Goal: Task Accomplishment & Management: Complete application form

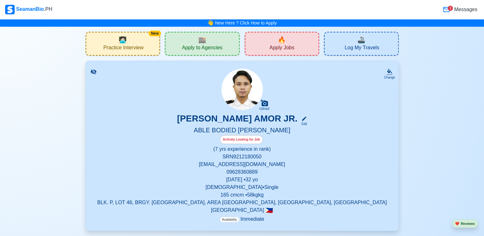
click at [21, 9] on div "SeamanBio .PH" at bounding box center [28, 10] width 47 height 10
click at [24, 6] on div "SeamanBio .PH" at bounding box center [28, 10] width 47 height 10
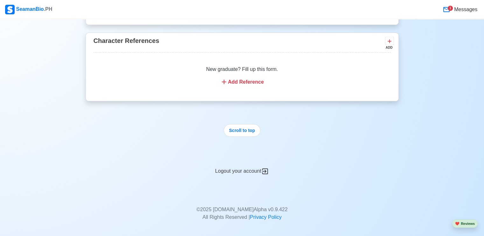
scroll to position [1376, 0]
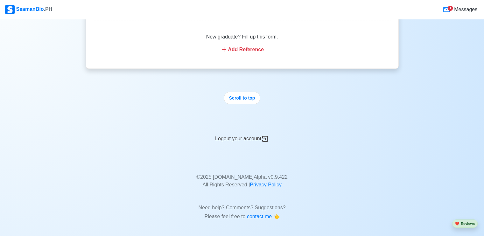
click at [240, 137] on div "Logout your account" at bounding box center [242, 135] width 313 height 16
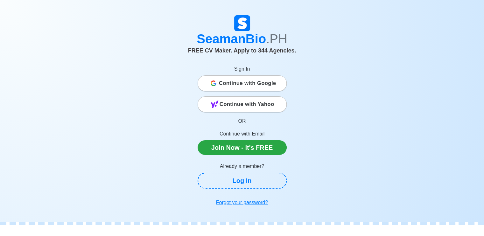
click at [245, 84] on span "Continue with Google" at bounding box center [247, 83] width 57 height 13
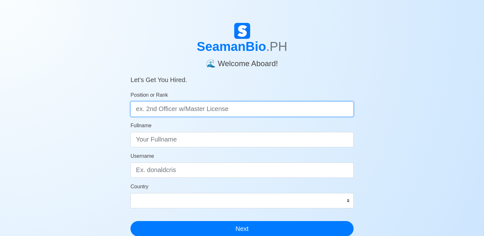
click at [196, 109] on input "Position or Rank" at bounding box center [242, 109] width 223 height 15
type input "o"
type input "Ordinary [PERSON_NAME]"
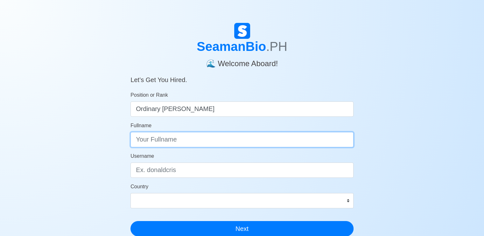
click at [162, 139] on input "Fullname" at bounding box center [242, 139] width 223 height 15
type input "b"
type input "[PERSON_NAME]"
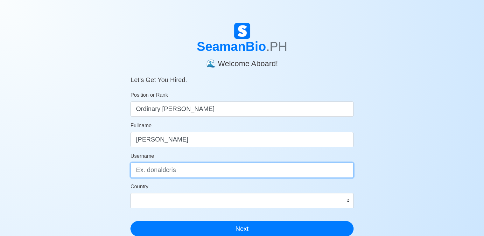
click at [177, 169] on input "Username" at bounding box center [242, 170] width 223 height 15
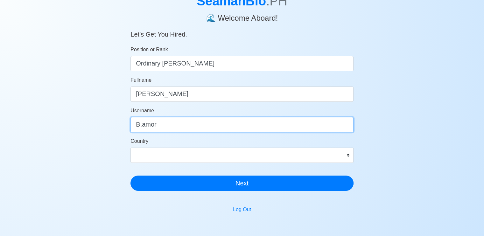
scroll to position [32, 0]
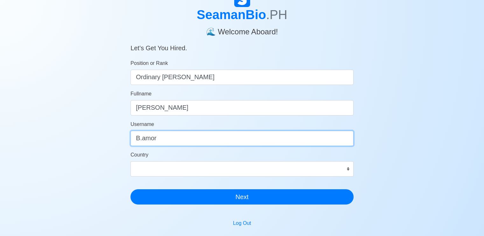
type input "B.amor"
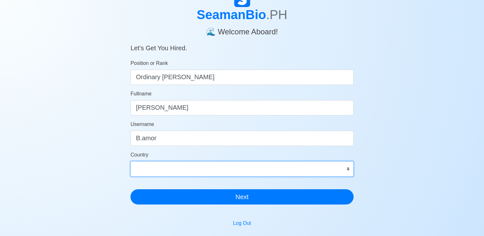
click at [347, 169] on select "[GEOGRAPHIC_DATA] [GEOGRAPHIC_DATA] [GEOGRAPHIC_DATA] [GEOGRAPHIC_DATA] [US_STA…" at bounding box center [242, 168] width 223 height 15
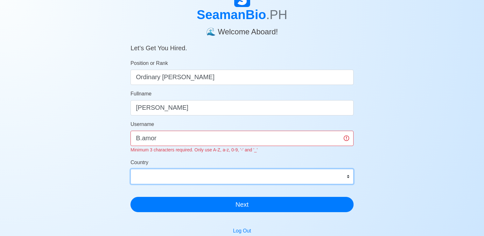
select select "PH"
click at [131, 169] on select "[GEOGRAPHIC_DATA] [GEOGRAPHIC_DATA] [GEOGRAPHIC_DATA] [GEOGRAPHIC_DATA] [US_STA…" at bounding box center [242, 176] width 223 height 15
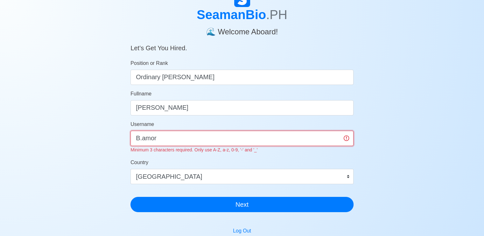
click at [162, 139] on input "B.amor" at bounding box center [242, 138] width 223 height 15
type input "B"
type input "b"
type input "amorbryan0015"
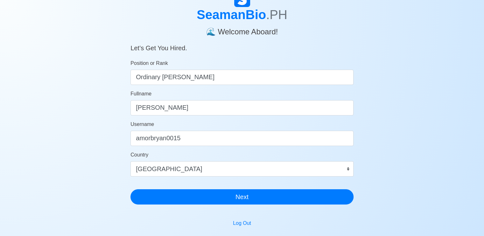
click at [206, 154] on form "Position or Rank Ordinary [PERSON_NAME] Fullname [PERSON_NAME] Amor Username am…" at bounding box center [242, 132] width 223 height 145
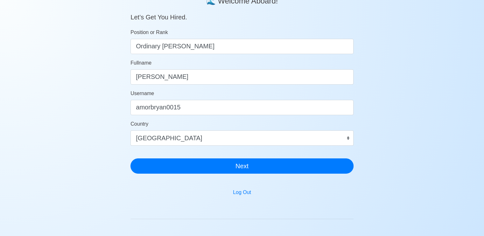
scroll to position [137, 0]
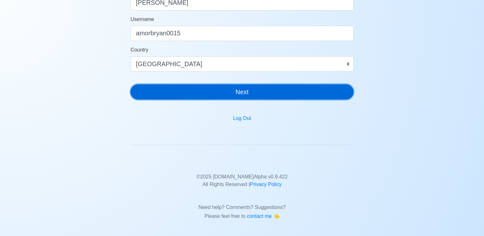
click at [260, 90] on button "Next" at bounding box center [242, 91] width 223 height 15
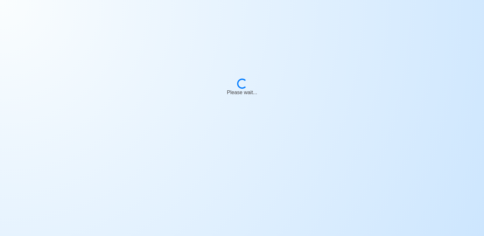
scroll to position [0, 0]
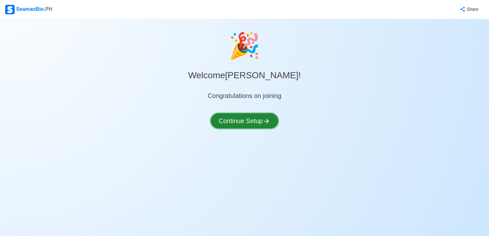
click at [245, 120] on button "Continue Setup" at bounding box center [245, 120] width 68 height 15
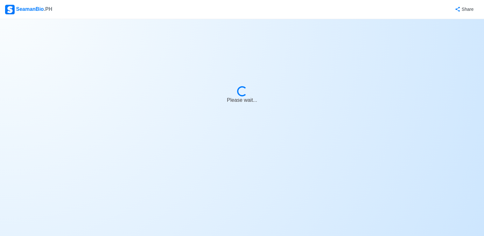
select select "Visible for Hiring"
select select "PH"
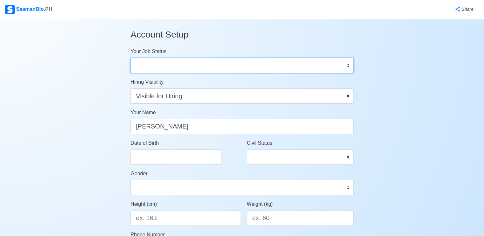
click at [347, 65] on select "Onboard Actively Looking for Job Not Looking for Job" at bounding box center [242, 65] width 223 height 15
select select "Actively Looking for Job"
click at [131, 58] on select "Onboard Actively Looking for Job Not Looking for Job" at bounding box center [242, 65] width 223 height 15
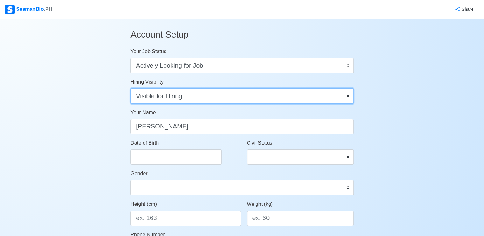
click at [338, 94] on select "Visible for Hiring Not Visible for Hiring" at bounding box center [242, 96] width 223 height 15
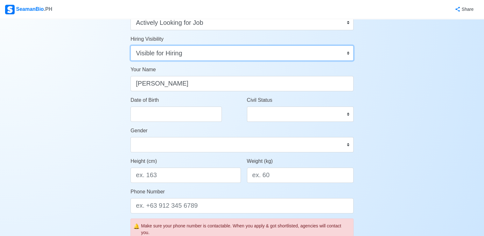
scroll to position [32, 0]
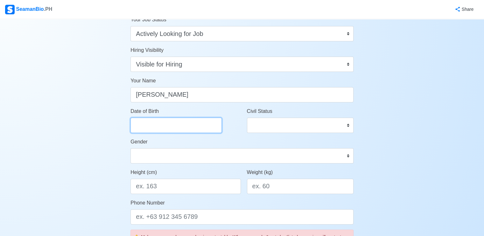
click at [163, 125] on input "Date of Birth" at bounding box center [176, 125] width 91 height 15
select select "****"
select select "******"
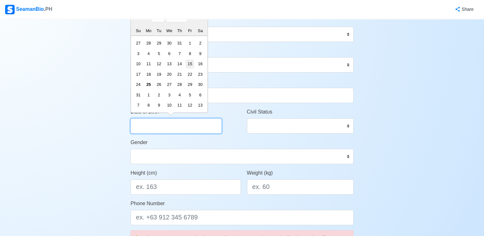
scroll to position [0, 0]
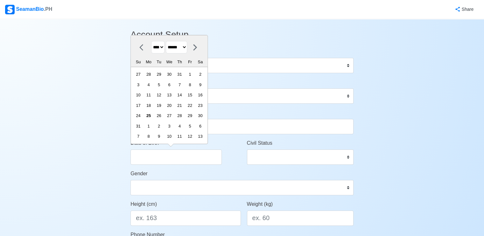
click at [163, 47] on select "**** **** **** **** **** **** **** **** **** **** **** **** **** **** **** ****…" at bounding box center [157, 47] width 13 height 12
select select "****"
click at [151, 52] on select "**** **** **** **** **** **** **** **** **** **** **** **** **** **** **** ****…" at bounding box center [157, 47] width 13 height 12
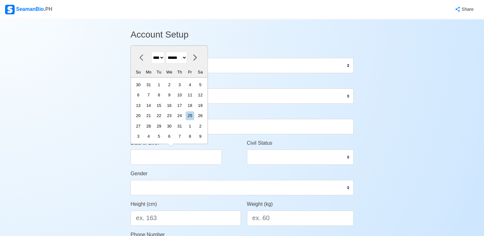
click at [187, 57] on select "******* ******** ***** ***** *** **** **** ****** ********* ******* ******** **…" at bounding box center [176, 58] width 21 height 12
select select "********"
click at [168, 52] on select "******* ******** ***** ***** *** **** **** ****** ********* ******* ******** **…" at bounding box center [176, 58] width 21 height 12
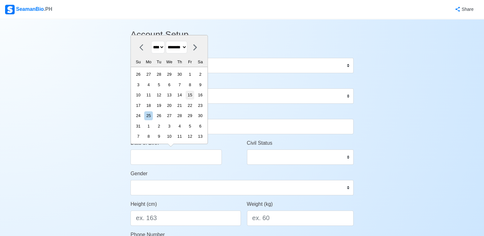
click at [194, 94] on div "15" at bounding box center [190, 95] width 9 height 9
type input "[DATE]"
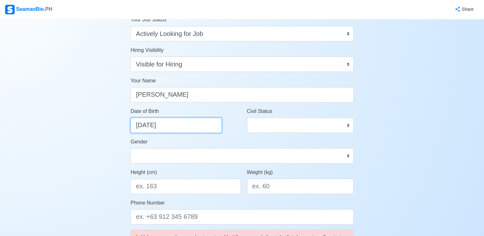
scroll to position [64, 0]
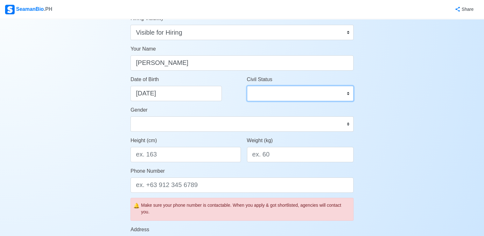
click at [347, 94] on select "Single Married Widowed Separated" at bounding box center [300, 93] width 107 height 15
select select "Single"
click at [247, 86] on select "Single Married Widowed Separated" at bounding box center [300, 93] width 107 height 15
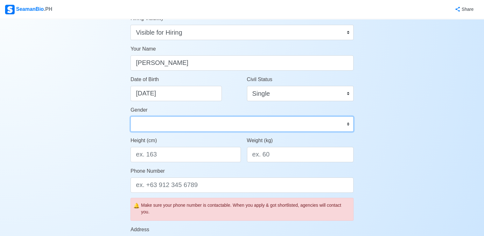
click at [158, 122] on select "[DEMOGRAPHIC_DATA] [DEMOGRAPHIC_DATA]" at bounding box center [242, 124] width 223 height 15
select select "[DEMOGRAPHIC_DATA]"
click at [131, 117] on select "[DEMOGRAPHIC_DATA] [DEMOGRAPHIC_DATA]" at bounding box center [242, 124] width 223 height 15
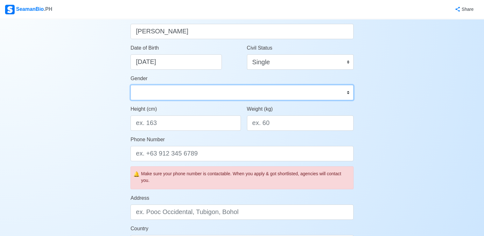
scroll to position [96, 0]
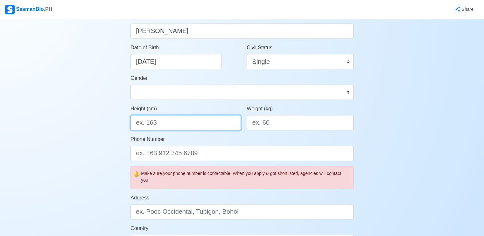
click at [157, 122] on input "Height (cm)" at bounding box center [186, 122] width 110 height 15
type input "175"
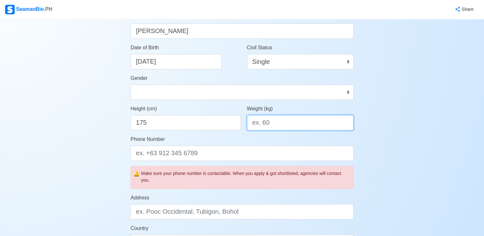
click at [275, 125] on input "Weight (kg)" at bounding box center [300, 122] width 107 height 15
click at [413, 116] on div "Account Setup Your Job Status Onboard Actively Looking for Job Not Looking for …" at bounding box center [242, 203] width 484 height 558
click at [268, 125] on input "79" at bounding box center [300, 122] width 107 height 15
type input "7"
type input "79"
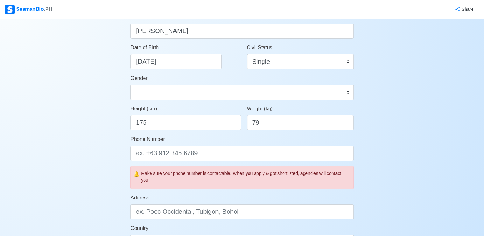
click at [447, 169] on div "Account Setup Your Job Status Onboard Actively Looking for Job Not Looking for …" at bounding box center [242, 203] width 484 height 558
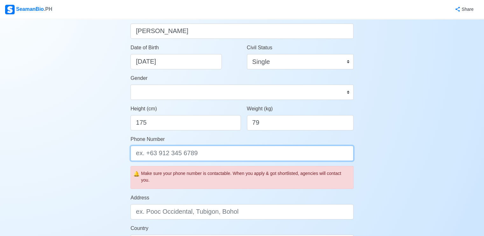
click at [173, 150] on input "Phone Number" at bounding box center [242, 153] width 223 height 15
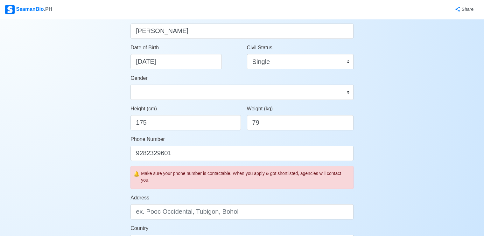
click at [403, 160] on div "Account Setup Your Job Status Onboard Actively Looking for Job Not Looking for …" at bounding box center [242, 203] width 484 height 558
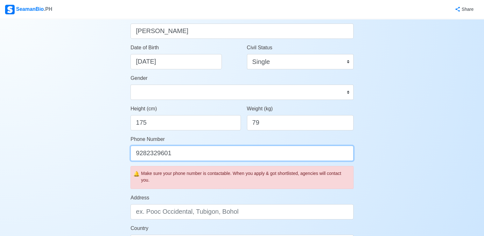
click at [186, 153] on input "9282329601" at bounding box center [242, 153] width 223 height 15
type input "9"
type input "="
type input "[PHONE_NUMBER]"
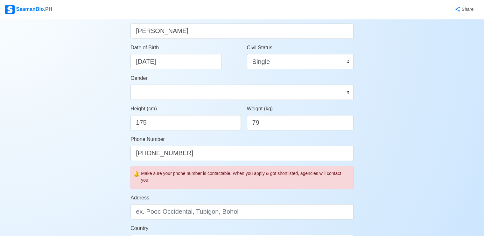
click at [378, 159] on div "Account Setup Your Job Status Onboard Actively Looking for Job Not Looking for …" at bounding box center [242, 203] width 484 height 558
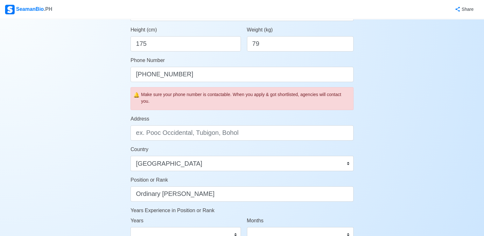
scroll to position [191, 0]
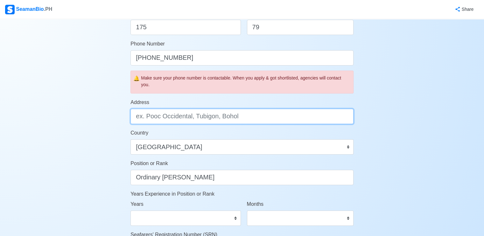
click at [169, 114] on input "Address" at bounding box center [242, 116] width 223 height 15
type input "d"
paste input "ñ"
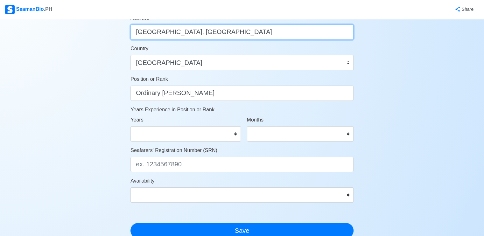
scroll to position [287, 0]
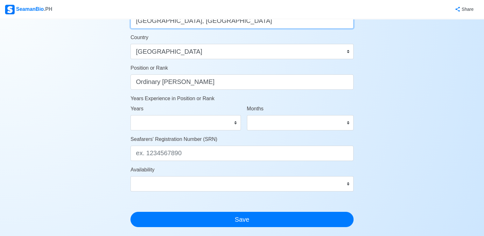
type input "[GEOGRAPHIC_DATA], [GEOGRAPHIC_DATA]"
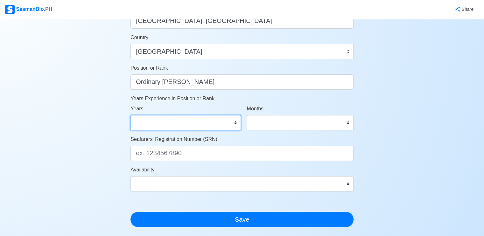
click at [231, 120] on select "0 1 2 3 4 5 6 7 8 9 10 11 12 13 14 15 16 17 18 19 20 21 22 23 24 25 26 27 28 29…" at bounding box center [186, 122] width 110 height 15
click at [131, 115] on select "0 1 2 3 4 5 6 7 8 9 10 11 12 13 14 15 16 17 18 19 20 21 22 23 24 25 26 27 28 29…" at bounding box center [186, 122] width 110 height 15
click at [231, 121] on select "0 1 2 3 4 5 6 7 8 9 10 11 12 13 14 15 16 17 18 19 20 21 22 23 24 25 26 27 28 29…" at bounding box center [186, 122] width 110 height 15
select select "1"
click at [131, 115] on select "0 1 2 3 4 5 6 7 8 9 10 11 12 13 14 15 16 17 18 19 20 21 22 23 24 25 26 27 28 29…" at bounding box center [186, 122] width 110 height 15
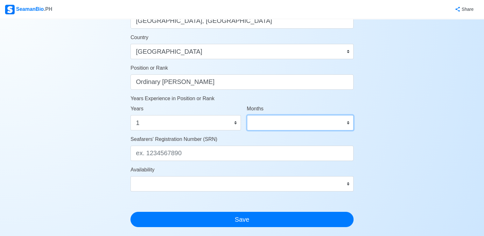
click at [344, 122] on select "0 1 2 3 4 5 6 7 8 9 10 11" at bounding box center [300, 122] width 107 height 15
select select "7"
click at [247, 115] on select "0 1 2 3 4 5 6 7 8 9 10 11" at bounding box center [300, 122] width 107 height 15
click at [433, 86] on div "Account Setup Your Job Status Onboard Actively Looking for Job Not Looking for …" at bounding box center [242, 11] width 484 height 558
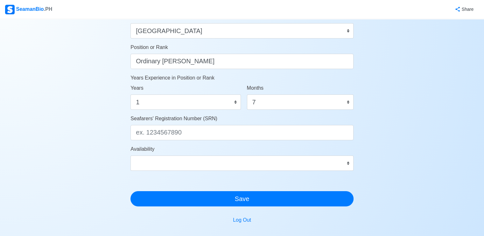
scroll to position [319, 0]
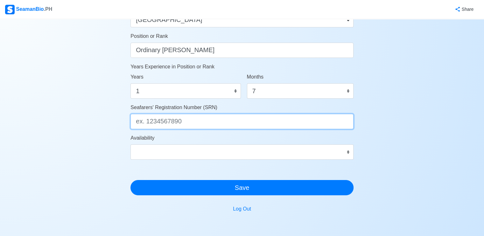
click at [196, 120] on input "Seafarers' Registration Number (SRN)" at bounding box center [242, 121] width 223 height 15
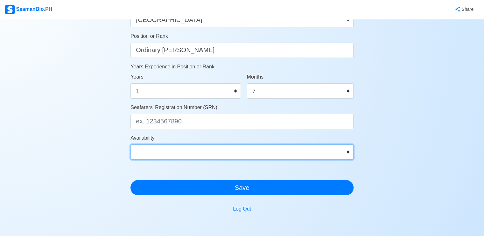
click at [346, 152] on select "Immediate [DATE] [DATE] [DATE] [DATE] [DATE] [DATE] [DATE] [DATE] [DATE]" at bounding box center [242, 152] width 223 height 15
select select "4102416000000"
click at [131, 145] on select "Immediate [DATE] [DATE] [DATE] [DATE] [DATE] [DATE] [DATE] [DATE] [DATE]" at bounding box center [242, 152] width 223 height 15
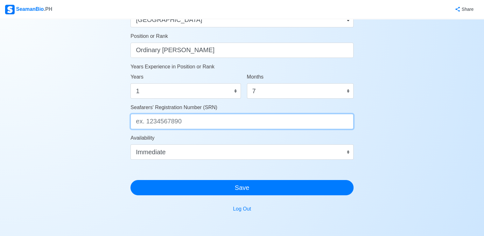
click at [168, 123] on input "Seafarers' Registration Number (SRN)" at bounding box center [242, 121] width 223 height 15
type input "a"
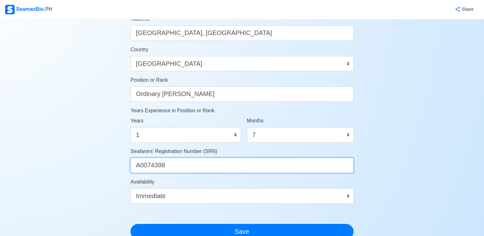
scroll to position [355, 0]
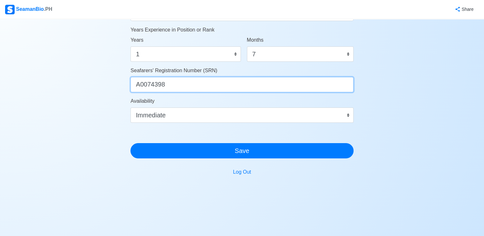
type input "A0074398"
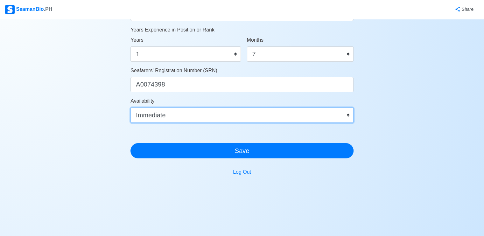
click at [348, 116] on select "Immediate [DATE] [DATE] [DATE] [DATE] [DATE] [DATE] [DATE] [DATE] [DATE]" at bounding box center [242, 115] width 223 height 15
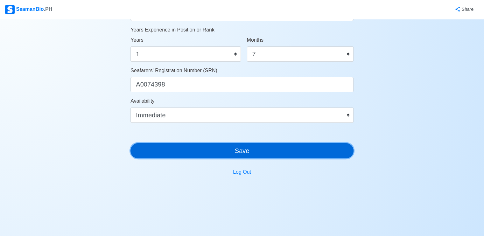
click at [260, 146] on button "Save" at bounding box center [242, 150] width 223 height 15
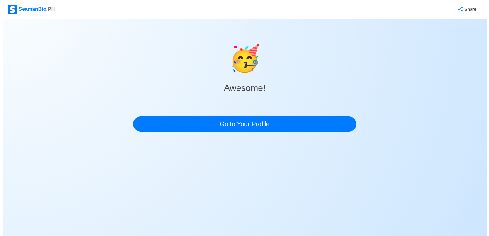
scroll to position [0, 0]
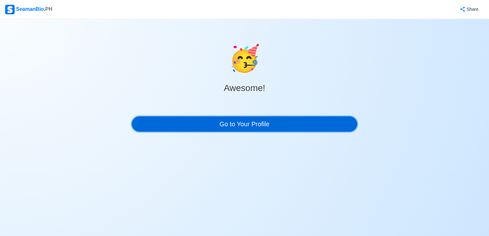
click at [264, 119] on link "Go to Your Profile" at bounding box center [245, 124] width 226 height 15
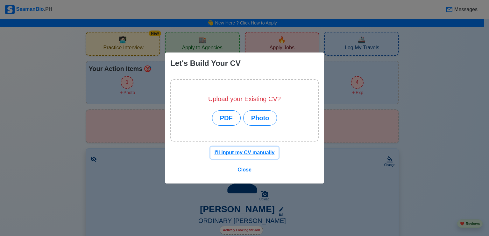
click at [259, 152] on u "I'll input my CV manually" at bounding box center [245, 152] width 60 height 5
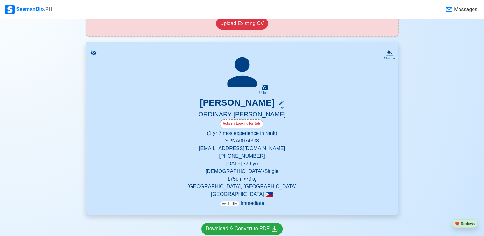
scroll to position [96, 0]
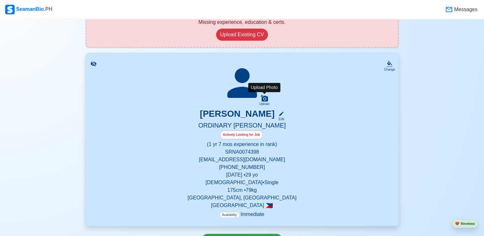
click at [262, 97] on icon at bounding box center [264, 98] width 7 height 7
click at [0, 0] on input "Upload" at bounding box center [0, 0] width 0 height 0
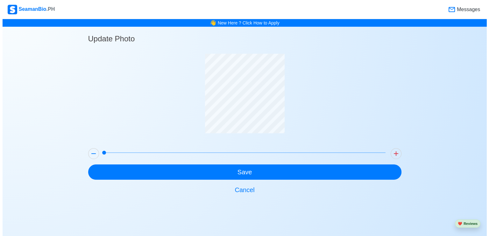
scroll to position [0, 0]
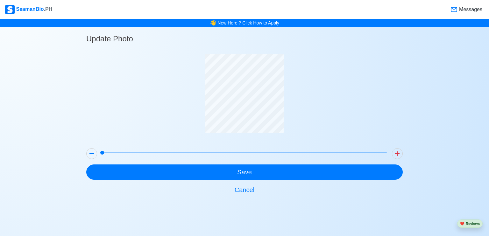
drag, startPoint x: 102, startPoint y: 152, endPoint x: 71, endPoint y: 156, distance: 30.9
click at [74, 156] on div "Update Photo Save Cancel" at bounding box center [244, 112] width 489 height 171
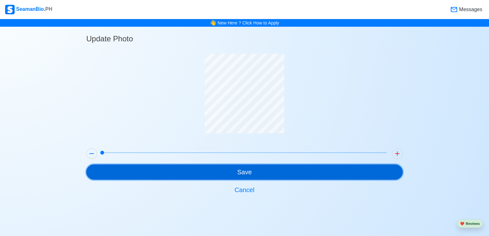
click at [249, 170] on button "Save" at bounding box center [244, 172] width 317 height 15
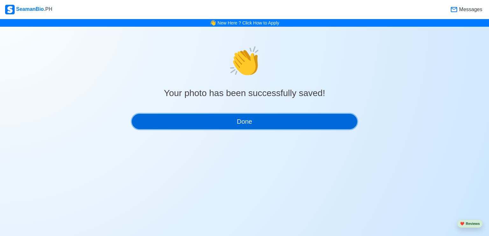
click at [241, 118] on button "Done" at bounding box center [245, 121] width 226 height 15
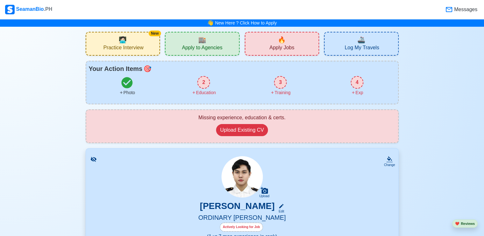
click at [204, 80] on div "2" at bounding box center [203, 82] width 13 height 13
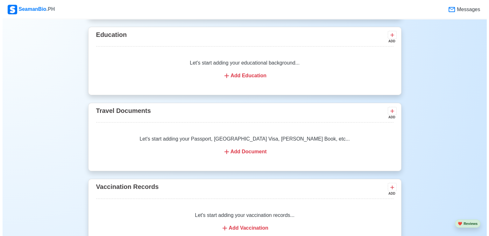
scroll to position [446, 0]
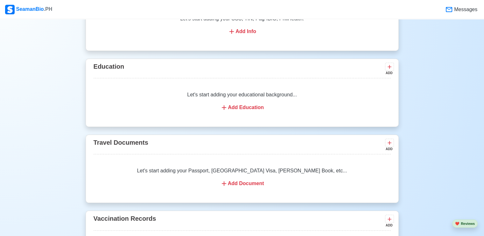
click at [241, 104] on div "Add Education" at bounding box center [242, 108] width 282 height 8
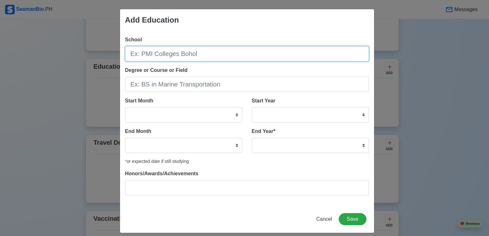
click at [156, 54] on input "School" at bounding box center [247, 53] width 244 height 15
type input "AIMS"
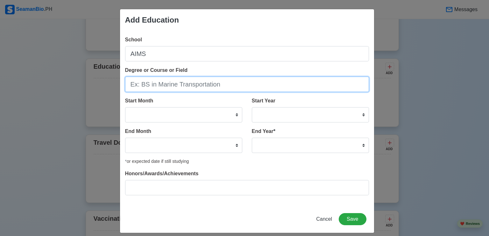
click at [180, 85] on input "Degree or Course or Field" at bounding box center [247, 84] width 244 height 15
type input "B"
type input "BS in Marine Transfortation"
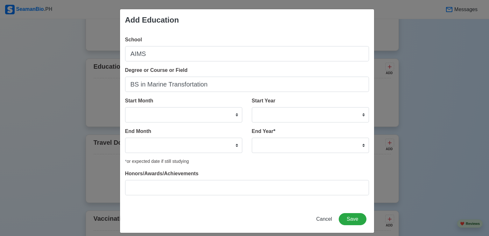
click at [215, 106] on div "Start Month January February March April May June July August September October…" at bounding box center [183, 109] width 117 height 25
click at [234, 113] on select "January February March April May June July August September October November De…" at bounding box center [183, 114] width 117 height 15
click at [206, 117] on select "January February March April May June July August September October November De…" at bounding box center [183, 114] width 117 height 15
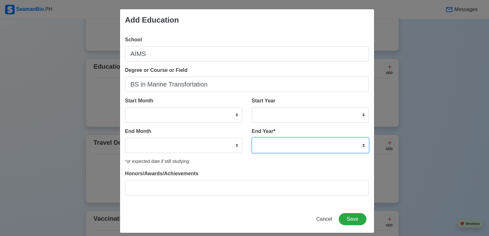
click at [362, 144] on select "2035 2034 2033 2032 2031 2030 2029 2028 2027 2026 2025 2024 2023 2022 2021 2020…" at bounding box center [310, 145] width 117 height 15
select select "2015"
click at [252, 138] on select "2035 2034 2033 2032 2031 2030 2029 2028 2027 2026 2025 2024 2023 2022 2021 2020…" at bounding box center [310, 145] width 117 height 15
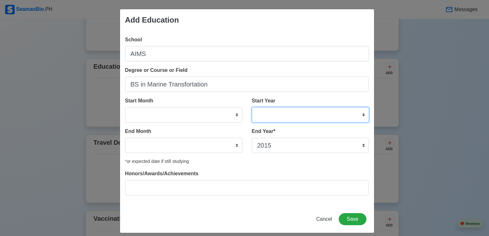
click at [280, 115] on select "2025 2024 2023 2022 2021 2020 2019 2018 2017 2016 2015 2014 2013 2012 2011 2010…" at bounding box center [310, 114] width 117 height 15
select select "2012"
click at [252, 107] on select "2025 2024 2023 2022 2021 2020 2019 2018 2017 2016 2015 2014 2013 2012 2011 2010…" at bounding box center [310, 114] width 117 height 15
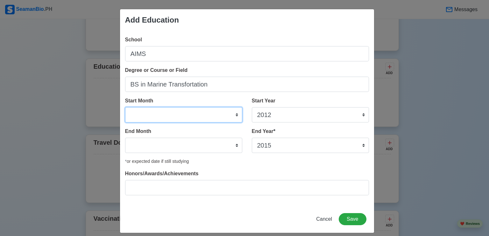
click at [222, 112] on select "January February March April May June July August September October November De…" at bounding box center [183, 114] width 117 height 15
click at [207, 114] on select "January February March April May June July August September October November De…" at bounding box center [183, 114] width 117 height 15
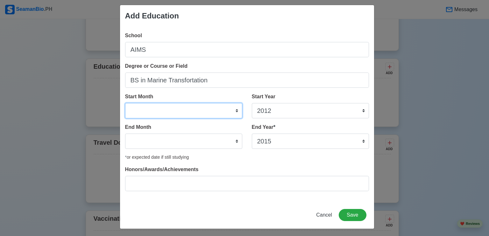
scroll to position [5, 0]
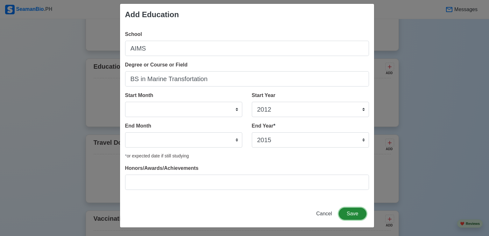
click at [349, 210] on button "Save" at bounding box center [352, 214] width 27 height 12
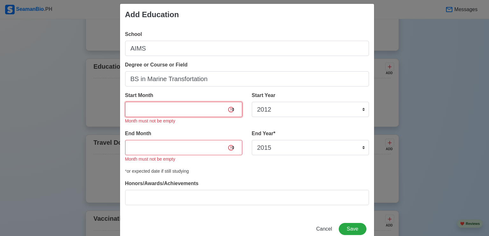
click at [171, 107] on select "January February March April May June July August September October November De…" at bounding box center [183, 109] width 117 height 15
